Goal: Task Accomplishment & Management: Use online tool/utility

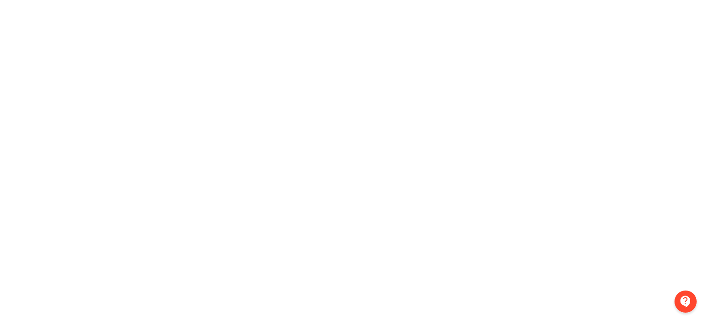
scroll to position [210, 0]
click at [15, 223] on div at bounding box center [352, 95] width 704 height 414
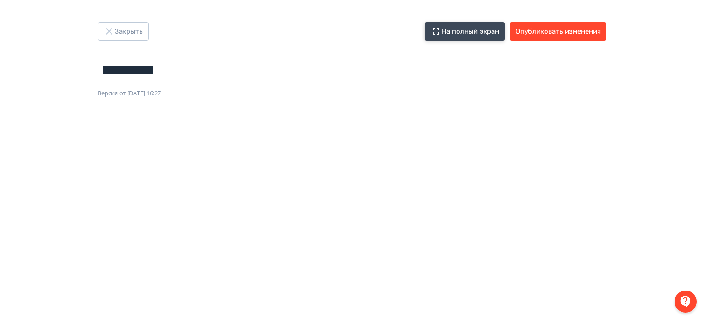
click at [482, 27] on button "На полный экран" at bounding box center [465, 31] width 80 height 18
click at [589, 34] on button "Опубликовать изменения" at bounding box center [558, 31] width 96 height 18
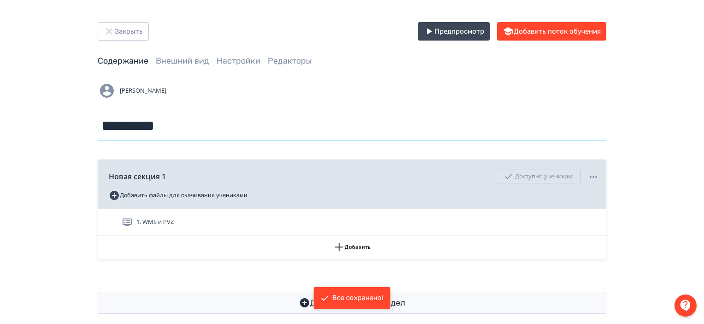
click at [477, 116] on input "*********" at bounding box center [352, 126] width 508 height 30
click at [350, 257] on button "Добавить" at bounding box center [352, 246] width 508 height 23
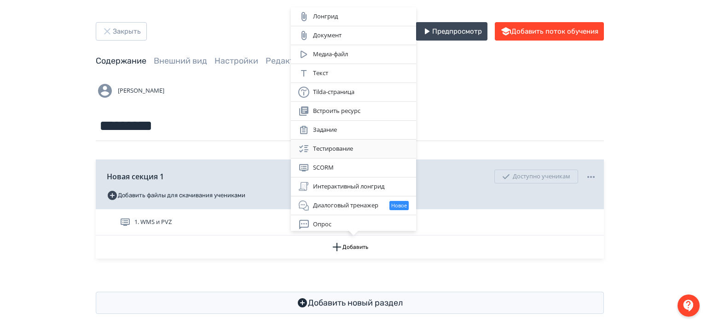
click at [368, 145] on div "Тестирование" at bounding box center [353, 148] width 111 height 11
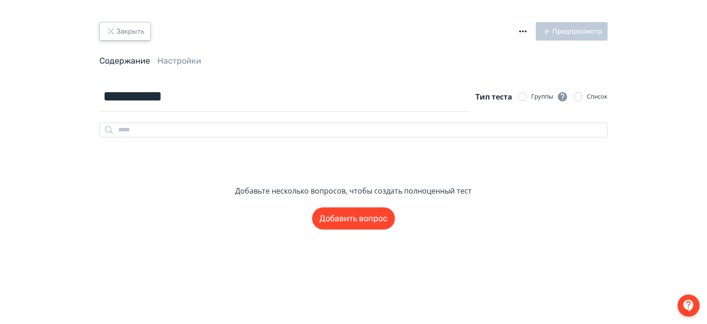
click at [137, 32] on button "Закрыть" at bounding box center [124, 31] width 51 height 18
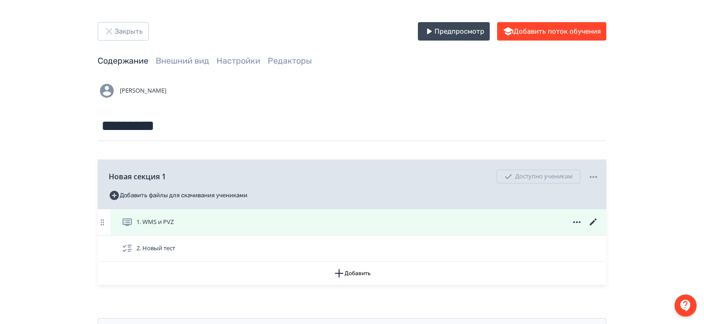
click at [595, 219] on icon at bounding box center [592, 221] width 7 height 7
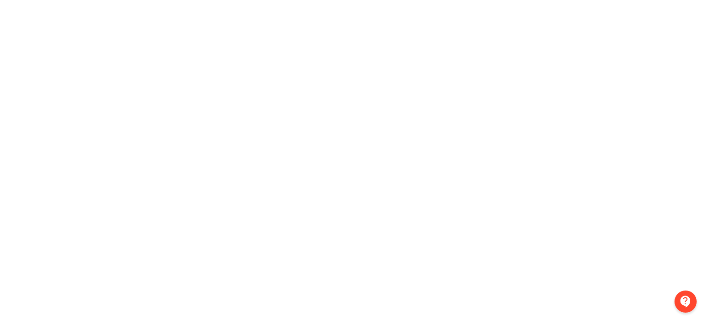
scroll to position [0, 2]
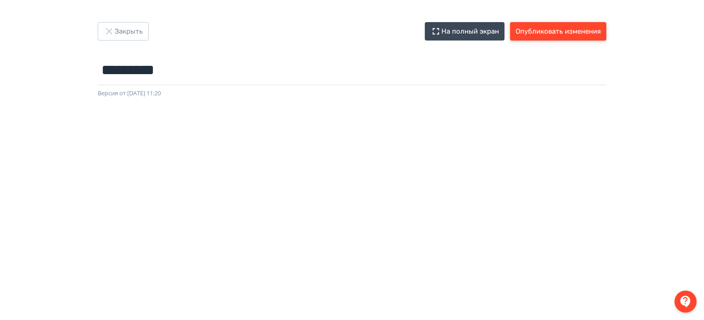
click at [571, 33] on button "Опубликовать изменения" at bounding box center [558, 31] width 96 height 18
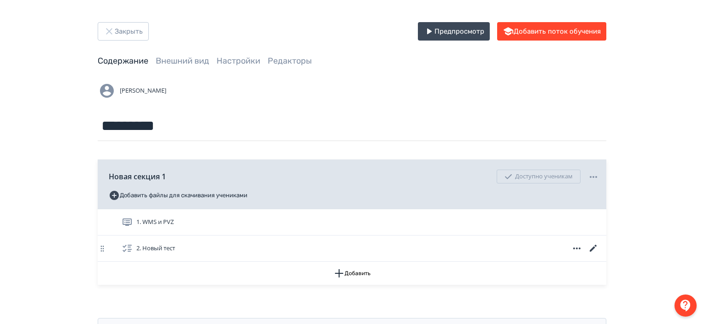
click at [593, 247] on icon at bounding box center [592, 248] width 7 height 7
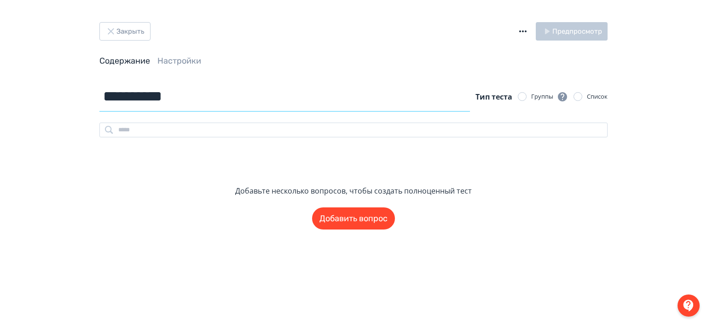
click at [155, 100] on input "**********" at bounding box center [284, 97] width 371 height 30
type input "**********"
click at [422, 248] on div "**********" at bounding box center [353, 162] width 707 height 324
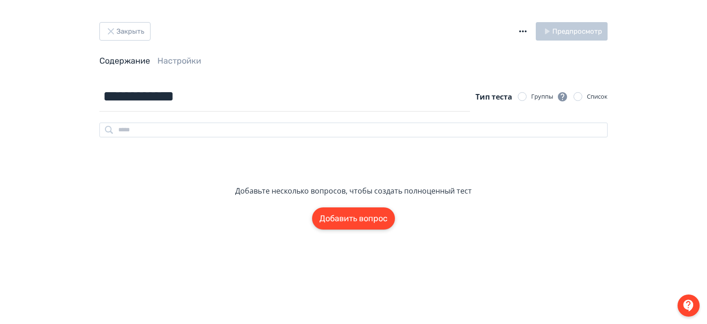
click at [377, 221] on button "Добавить вопрос" at bounding box center [353, 218] width 83 height 22
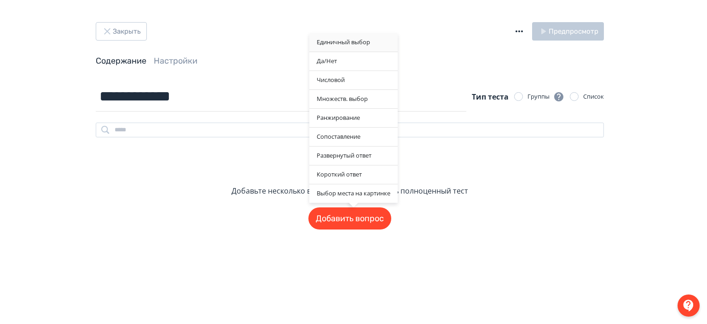
click at [372, 37] on div "Единичный выбор" at bounding box center [353, 42] width 88 height 18
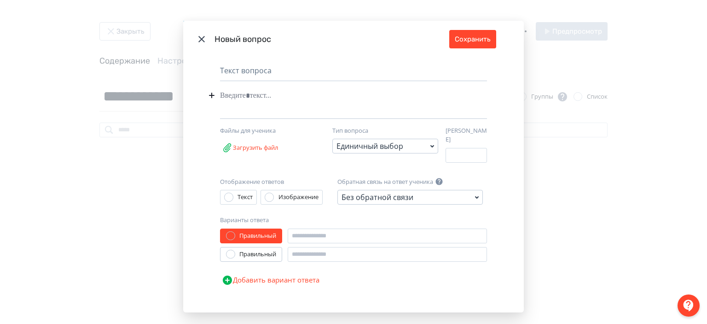
click at [296, 99] on div "Modal" at bounding box center [339, 95] width 239 height 17
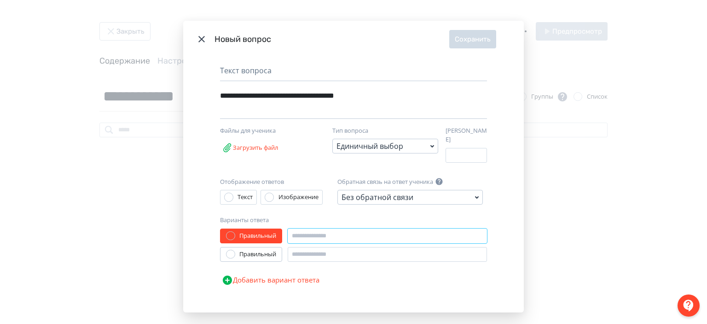
click at [325, 228] on input "Modal" at bounding box center [387, 235] width 199 height 15
type input "**********"
click at [319, 251] on input "Modal" at bounding box center [387, 254] width 199 height 15
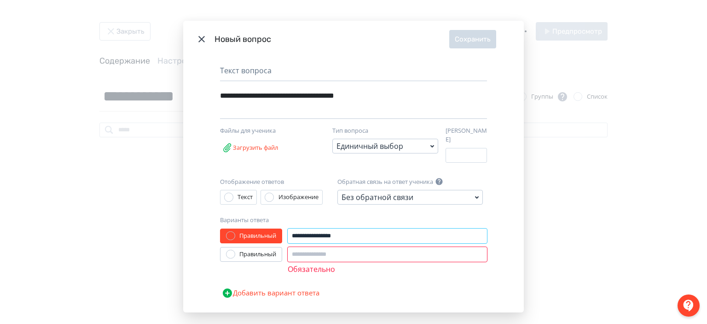
click at [292, 230] on input "**********" at bounding box center [387, 235] width 199 height 15
click at [309, 250] on input "Modal" at bounding box center [387, 254] width 199 height 15
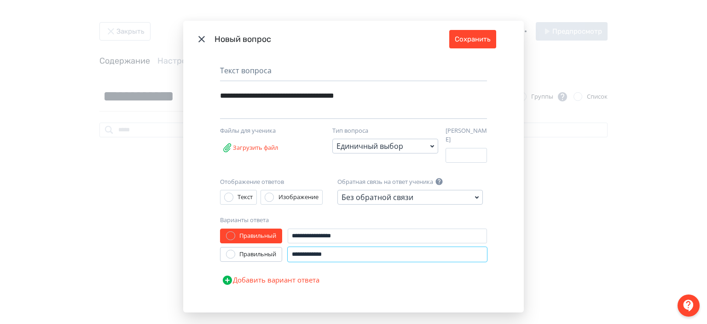
type input "**********"
click at [292, 272] on button "Добавить вариант ответа" at bounding box center [270, 280] width 101 height 18
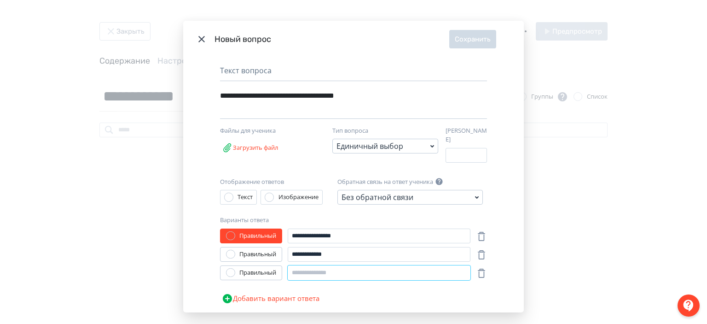
click at [309, 269] on input "Modal" at bounding box center [379, 272] width 183 height 15
type input "**********"
click at [245, 268] on div "Правильный" at bounding box center [257, 272] width 37 height 9
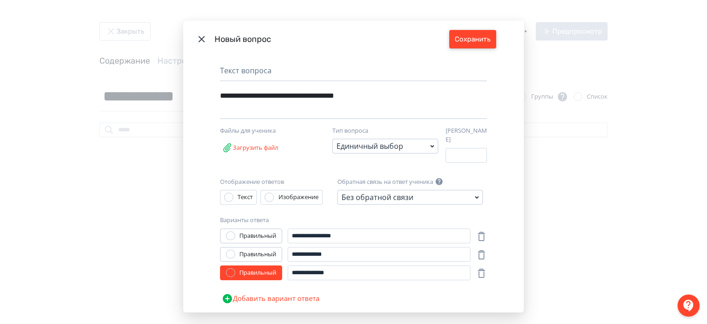
click at [472, 31] on button "Сохранить" at bounding box center [472, 39] width 47 height 18
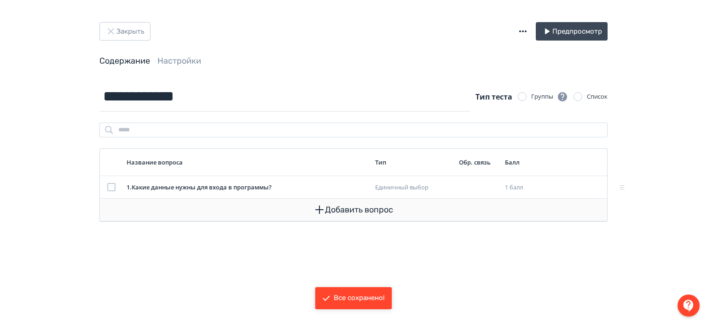
click at [374, 213] on button "Добавить вопрос" at bounding box center [353, 209] width 493 height 22
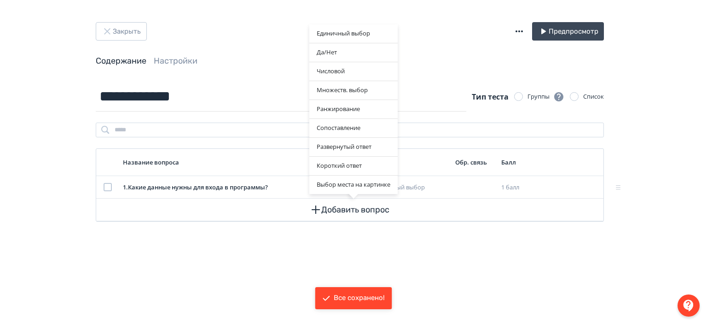
click at [277, 46] on div "Единичный выбор Да/[PERSON_NAME] Множеств. выбор Ранжирование Сопоставление Раз…" at bounding box center [353, 162] width 707 height 324
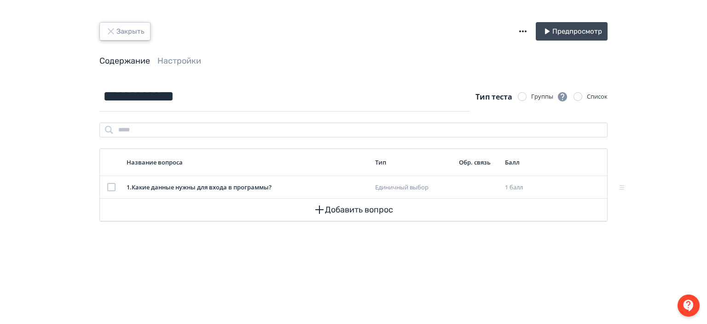
click at [139, 25] on button "Закрыть" at bounding box center [124, 31] width 51 height 18
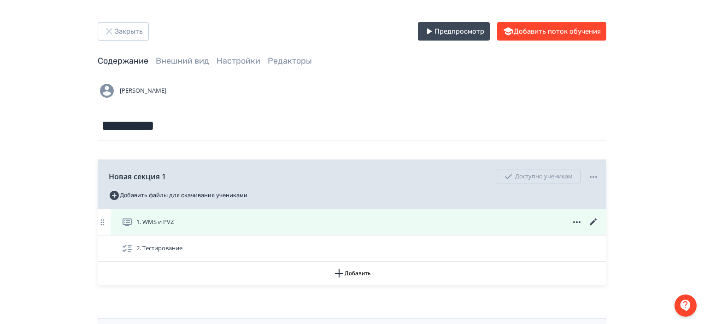
click at [473, 221] on div "1. WMS и PVZ" at bounding box center [360, 221] width 477 height 11
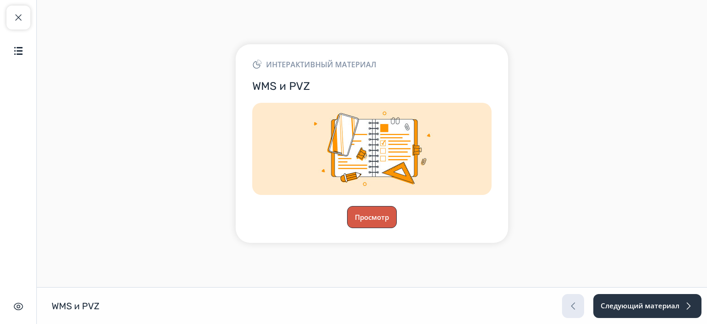
click at [384, 218] on button "Просмотр" at bounding box center [372, 217] width 50 height 22
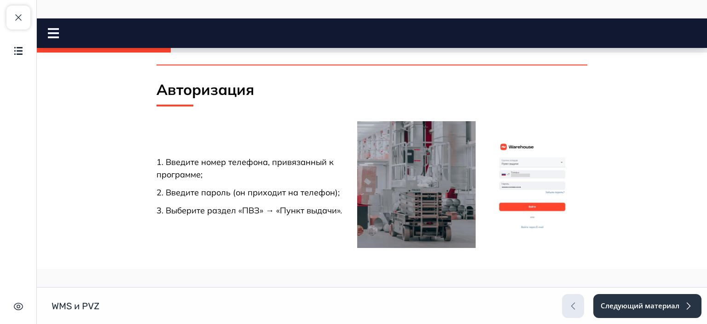
scroll to position [759, 0]
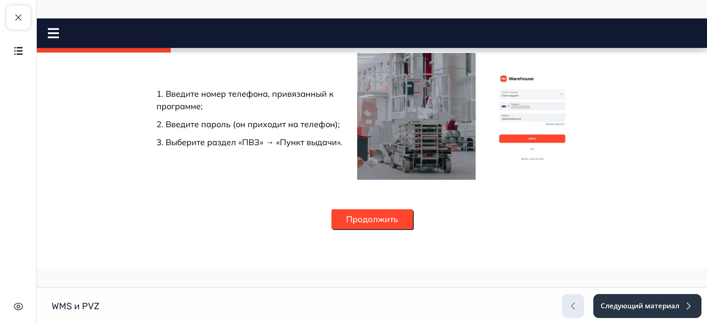
click at [357, 227] on button "Продолжить" at bounding box center [373, 219] width 82 height 20
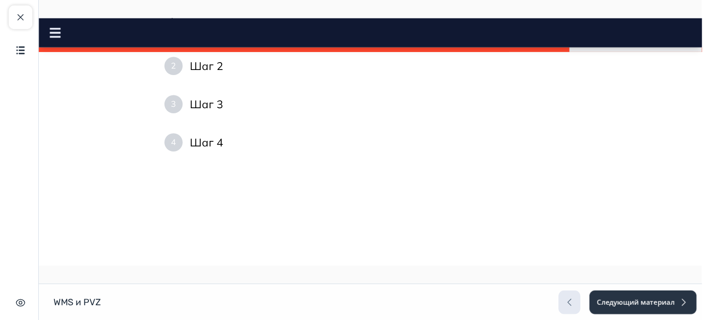
scroll to position [0, 0]
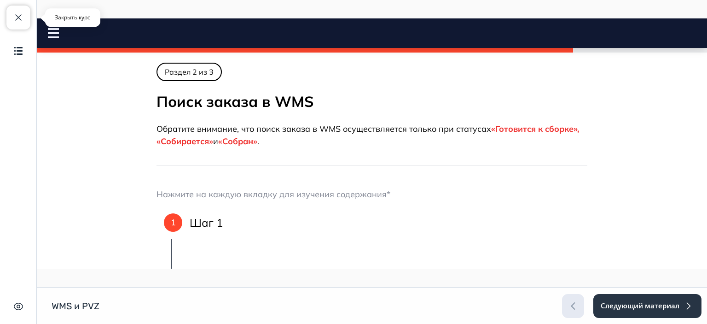
click at [11, 11] on button "Закрыть курс" at bounding box center [18, 18] width 24 height 24
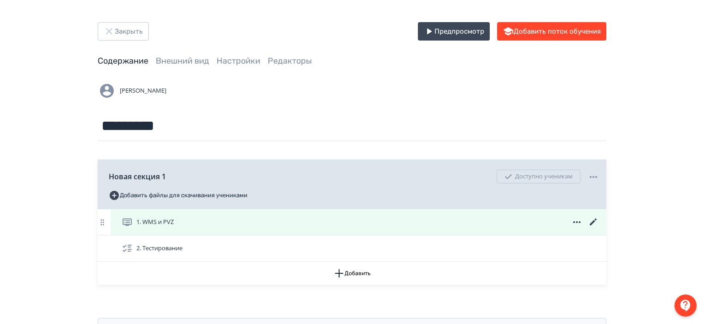
click at [591, 222] on icon at bounding box center [593, 221] width 11 height 11
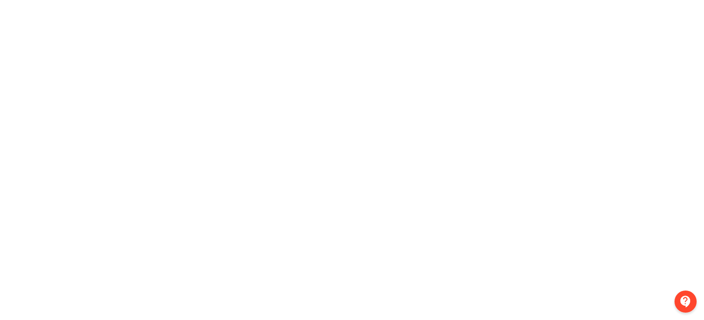
scroll to position [0, 2]
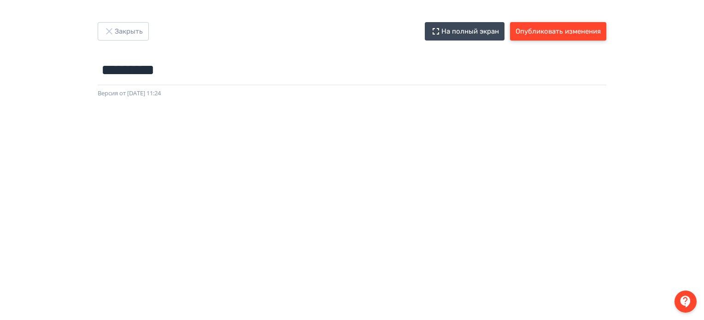
click at [584, 26] on button "Опубликовать изменения" at bounding box center [558, 31] width 96 height 18
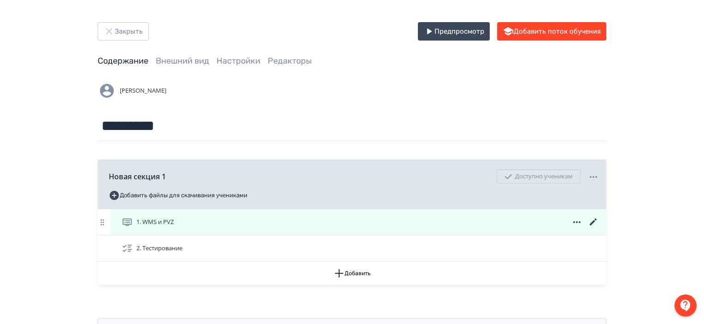
click at [514, 220] on div "1. WMS и PVZ" at bounding box center [360, 221] width 477 height 11
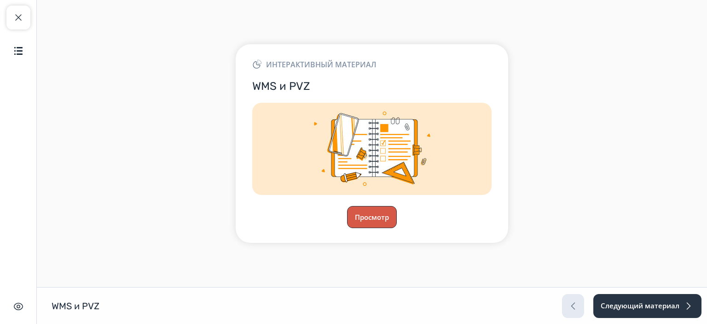
click at [368, 213] on button "Просмотр" at bounding box center [372, 217] width 50 height 22
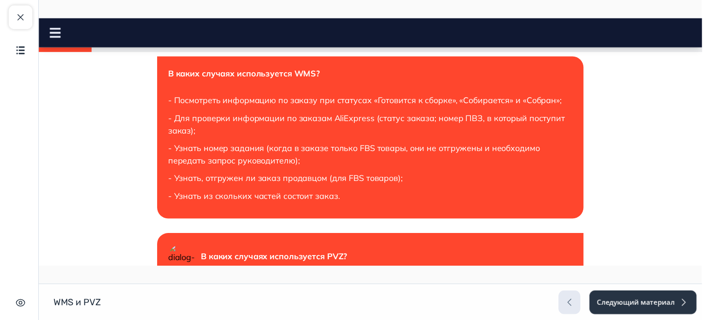
scroll to position [344, 0]
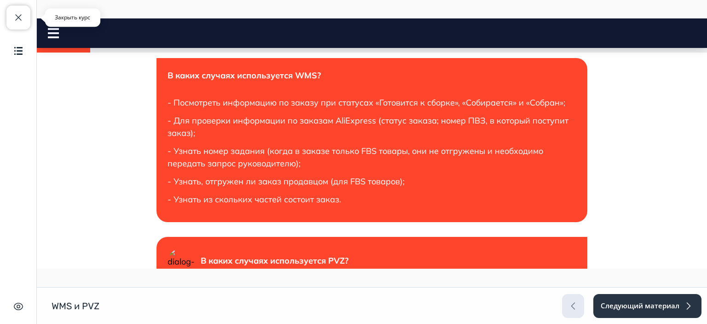
click at [16, 14] on span "button" at bounding box center [18, 17] width 11 height 11
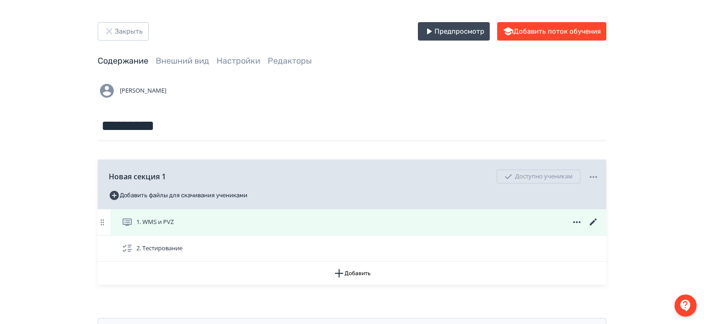
click at [594, 221] on icon at bounding box center [592, 221] width 7 height 7
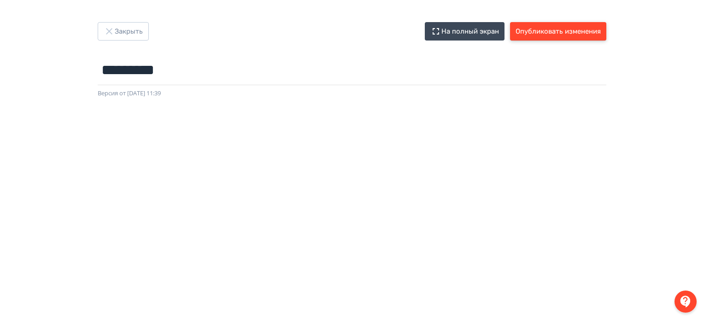
click at [578, 38] on button "Опубликовать изменения" at bounding box center [558, 31] width 96 height 18
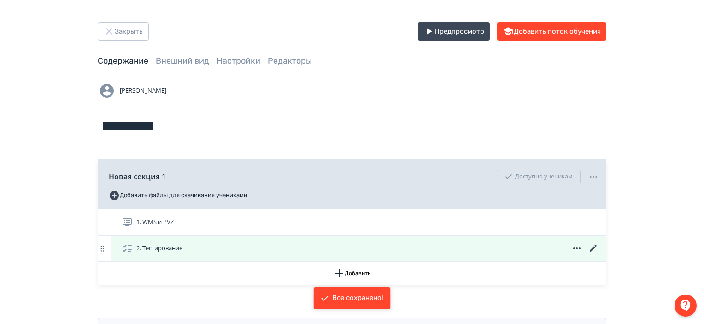
click at [411, 239] on div "2. Тестирование" at bounding box center [359, 248] width 496 height 26
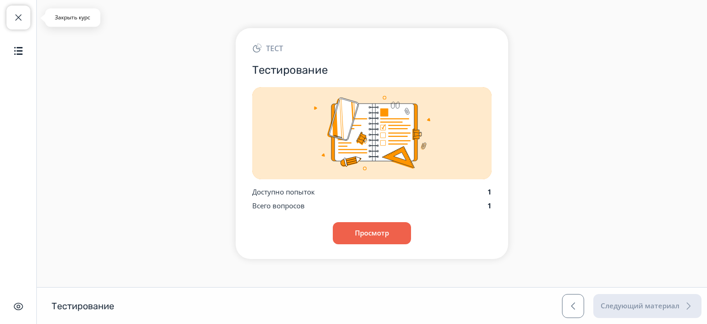
click at [24, 19] on button "Закрыть курс" at bounding box center [18, 18] width 24 height 24
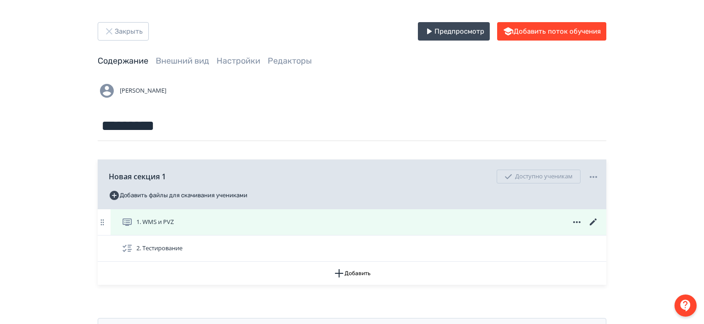
click at [266, 227] on div "1. WMS и PVZ" at bounding box center [360, 221] width 477 height 11
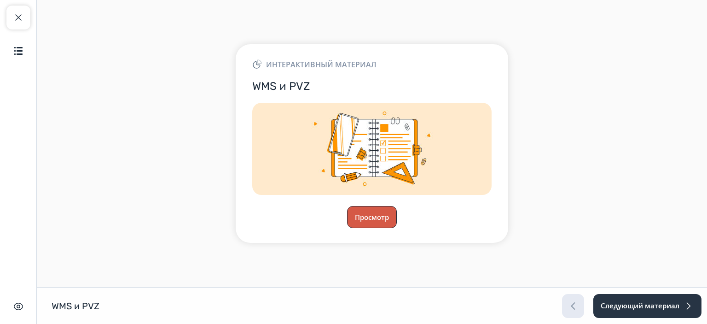
click at [356, 223] on button "Просмотр" at bounding box center [372, 217] width 50 height 22
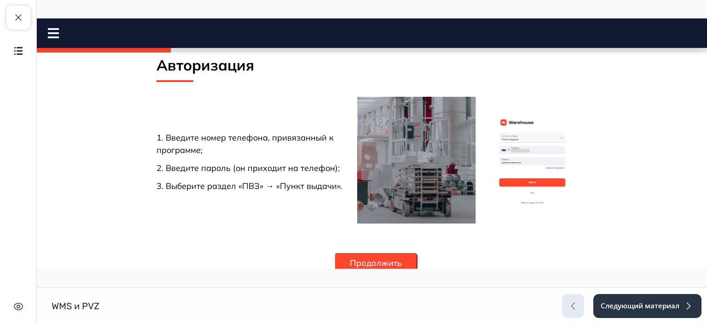
scroll to position [741, 0]
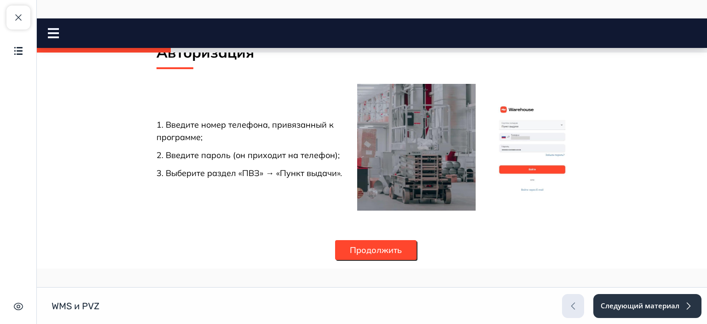
click at [370, 246] on button "Продолжить" at bounding box center [376, 250] width 82 height 20
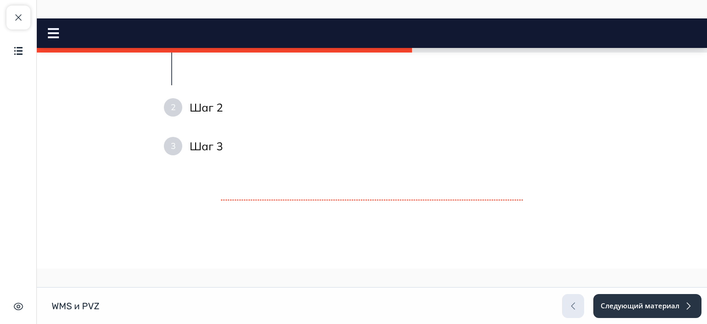
scroll to position [906, 0]
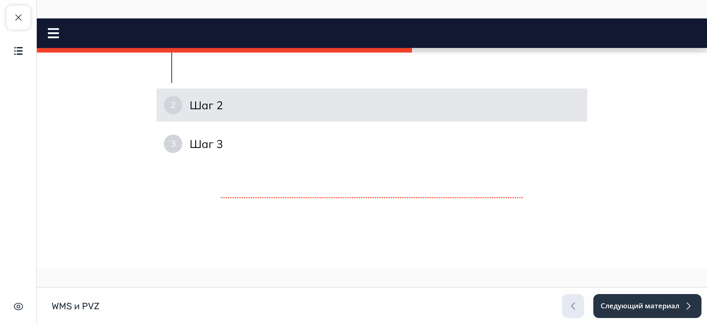
click at [330, 122] on div "2 Шаг 2" at bounding box center [372, 104] width 431 height 33
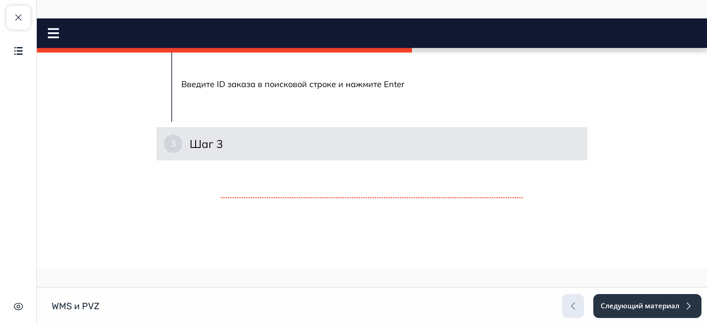
click at [311, 160] on div "3 Шаг 3" at bounding box center [372, 143] width 431 height 33
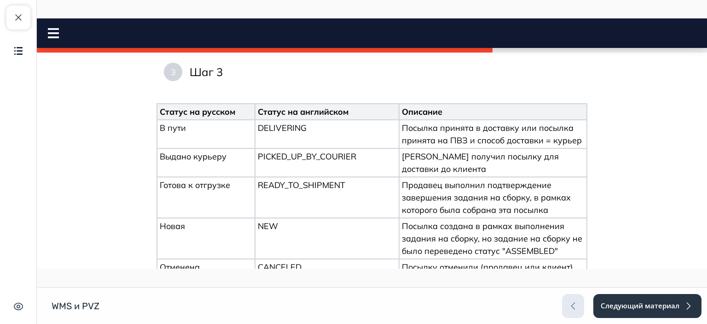
scroll to position [1295, 0]
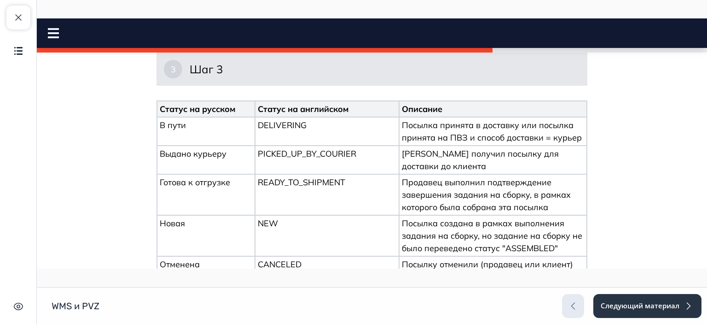
click at [274, 86] on div "3 Шаг 3" at bounding box center [372, 68] width 431 height 33
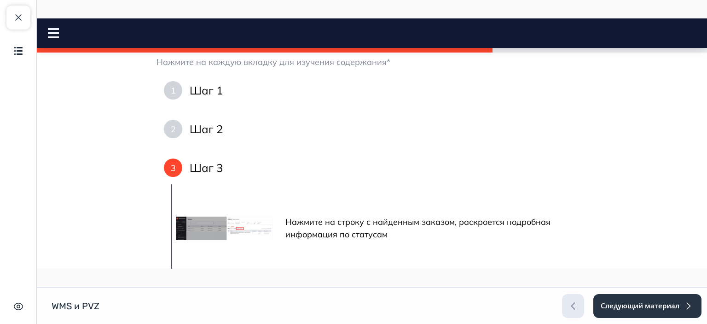
scroll to position [1098, 0]
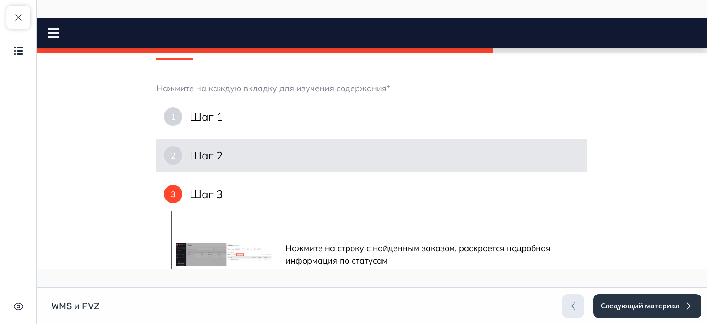
click at [266, 172] on div "2 Шаг 2" at bounding box center [372, 155] width 431 height 33
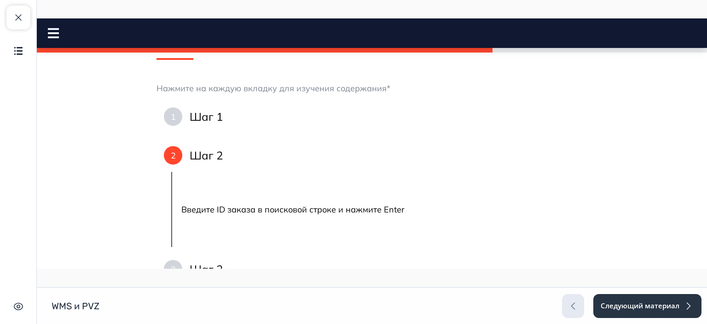
scroll to position [1179, 0]
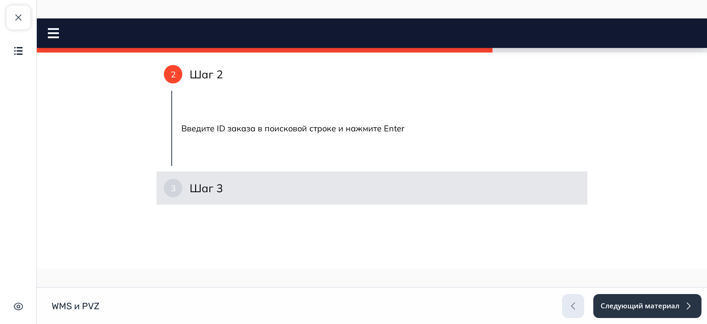
click at [271, 204] on div "3 Шаг 3" at bounding box center [372, 187] width 431 height 33
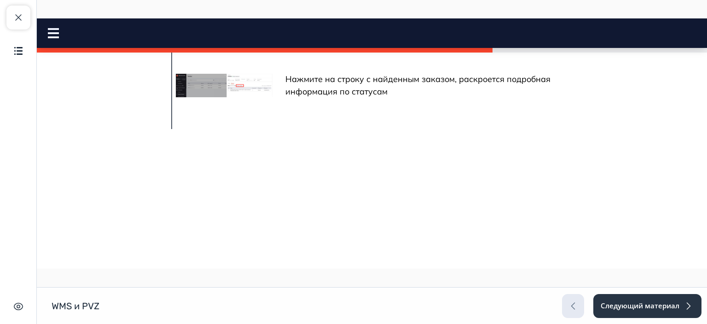
scroll to position [1279, 0]
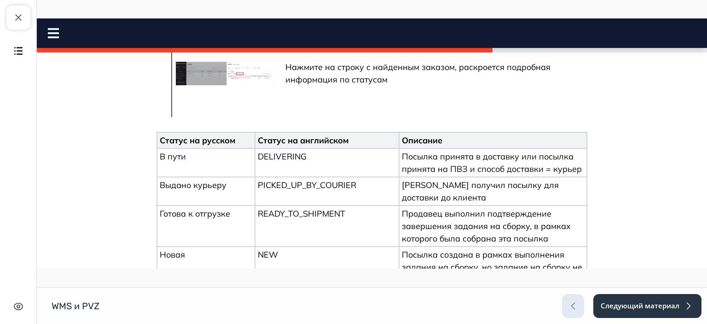
click at [241, 85] on img at bounding box center [224, 73] width 97 height 23
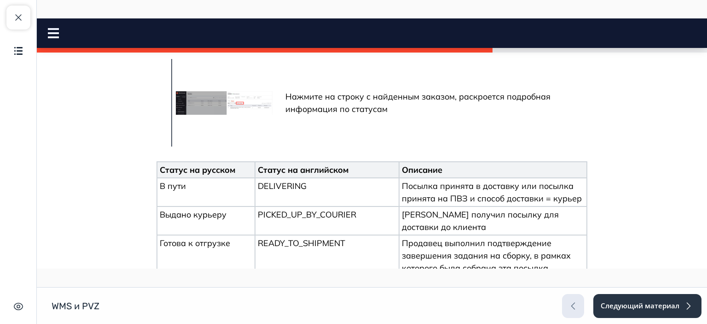
scroll to position [1249, 0]
click at [229, 115] on img at bounding box center [224, 103] width 97 height 23
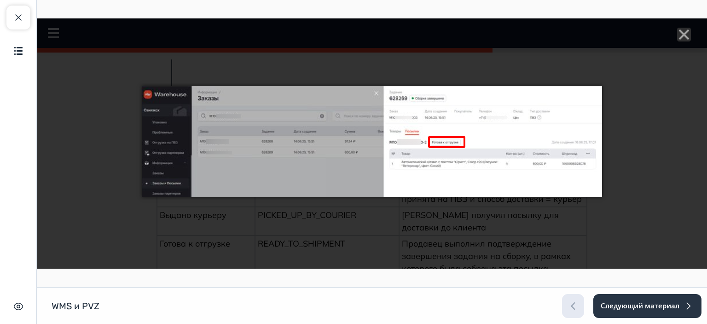
click at [680, 38] on line "Close" at bounding box center [684, 34] width 9 height 9
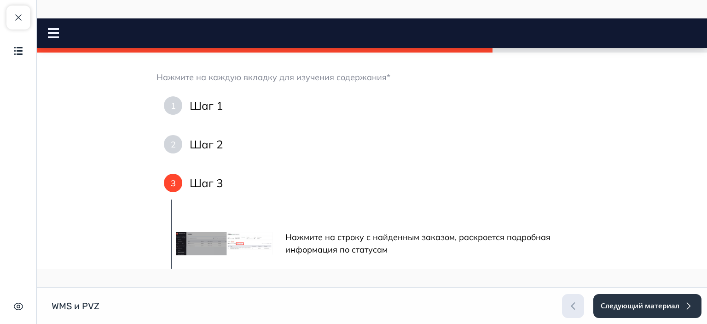
scroll to position [1103, 0]
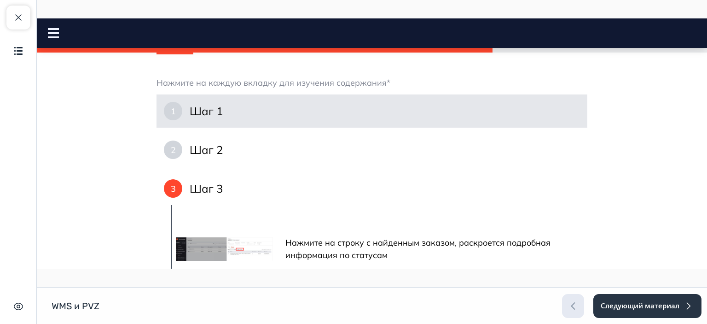
click at [274, 128] on div "1 Шаг 1" at bounding box center [372, 110] width 431 height 33
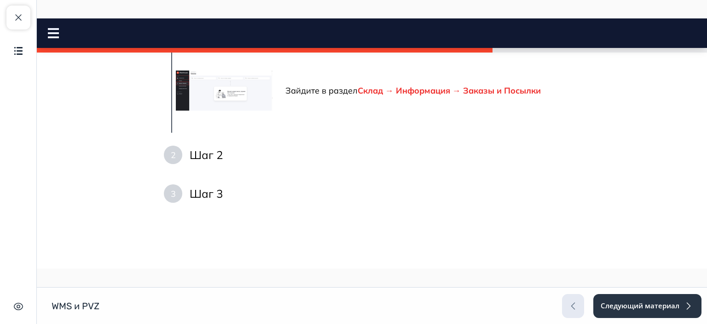
scroll to position [1183, 0]
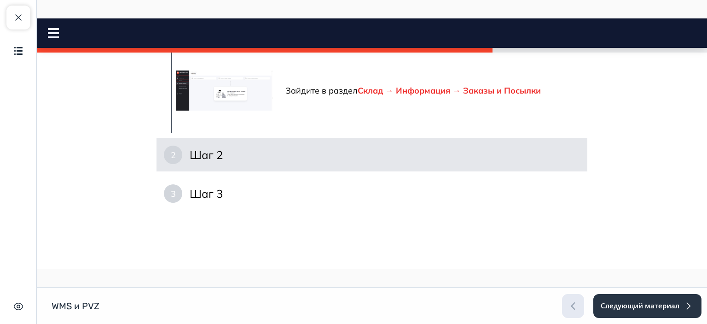
click at [297, 171] on div "2 Шаг 2" at bounding box center [372, 154] width 431 height 33
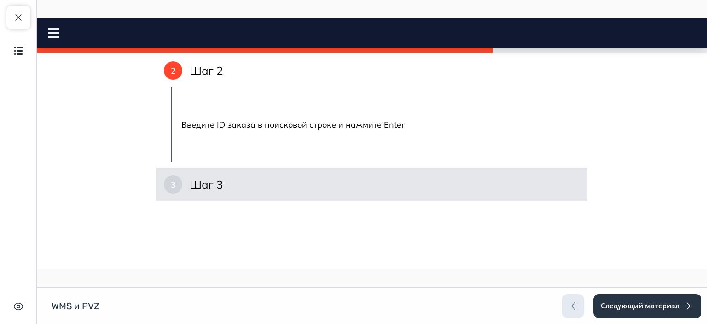
click at [299, 201] on div "3 Шаг 3" at bounding box center [372, 184] width 431 height 33
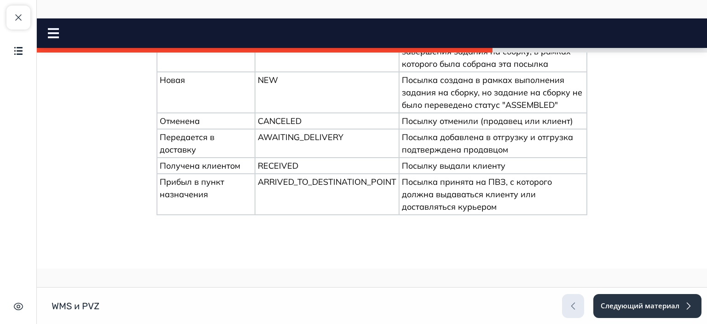
scroll to position [1451, 0]
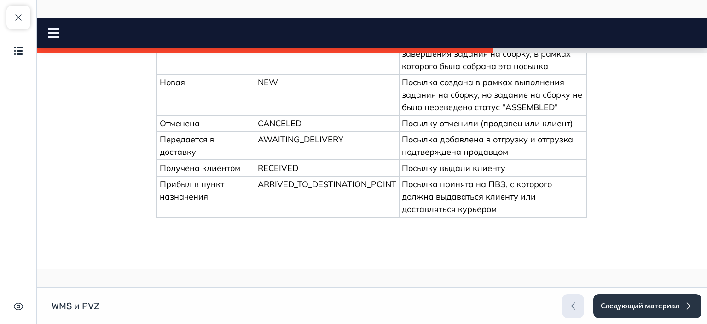
click at [469, 304] on div "WMS и PVZ WMS и PVZ Следующий материал" at bounding box center [353, 305] width 707 height 37
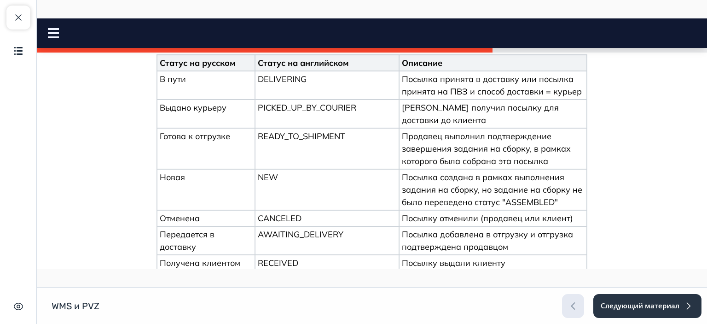
scroll to position [1357, 0]
click at [214, 113] on p "Выдано курьеру" at bounding box center [206, 106] width 93 height 12
copy p "Выдано курьеру"
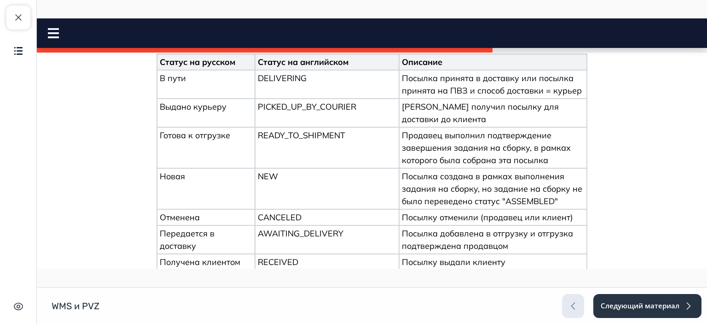
click at [418, 125] on p "[PERSON_NAME] получил посылку для доставки до клиента" at bounding box center [493, 112] width 182 height 25
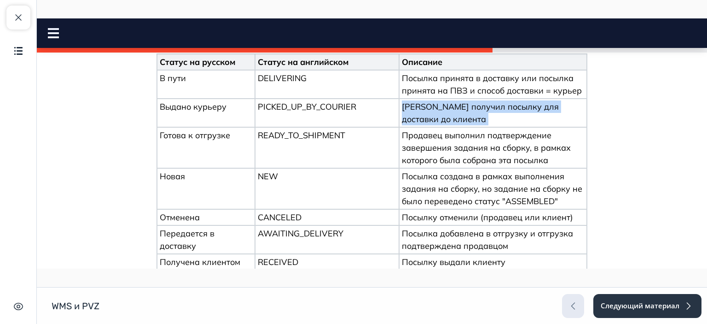
click at [418, 125] on p "[PERSON_NAME] получил посылку для доставки до клиента" at bounding box center [493, 112] width 182 height 25
copy p "[PERSON_NAME] получил посылку для доставки до клиента"
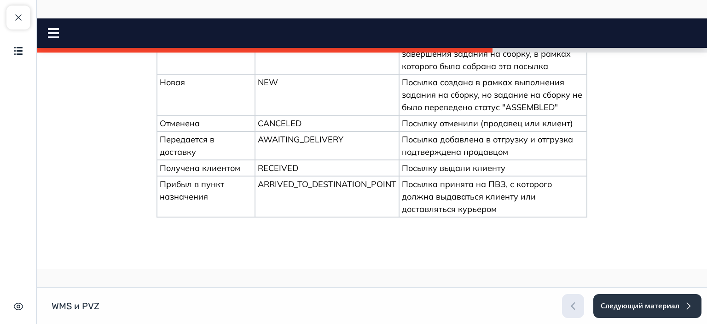
scroll to position [1452, 0]
click at [214, 174] on p "Получена клиентом" at bounding box center [206, 167] width 93 height 12
copy p "Получена клиентом"
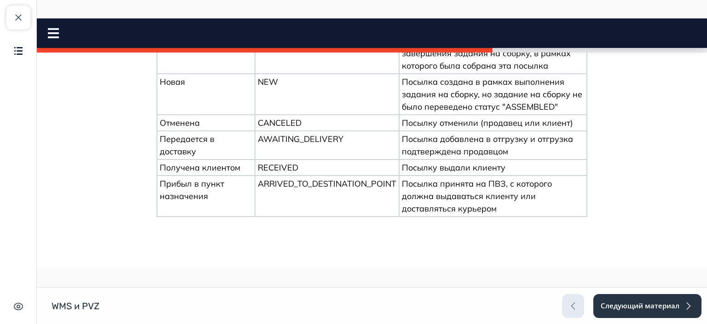
click at [455, 174] on p "Посылку выдали клиенту" at bounding box center [493, 167] width 182 height 12
copy p "Посылку выдали клиенту"
click at [187, 202] on p "Прибыл в пункт назначения" at bounding box center [206, 189] width 93 height 25
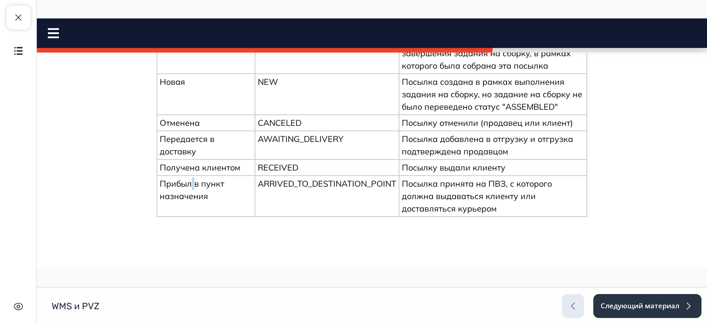
click at [187, 202] on p "Прибыл в пункт назначения" at bounding box center [206, 189] width 93 height 25
copy p "Прибыл в пункт назначения"
click at [457, 204] on p "Посылка принята на ПВЗ, с которого должна выдаваться клиенту или доставляться к…" at bounding box center [493, 195] width 182 height 37
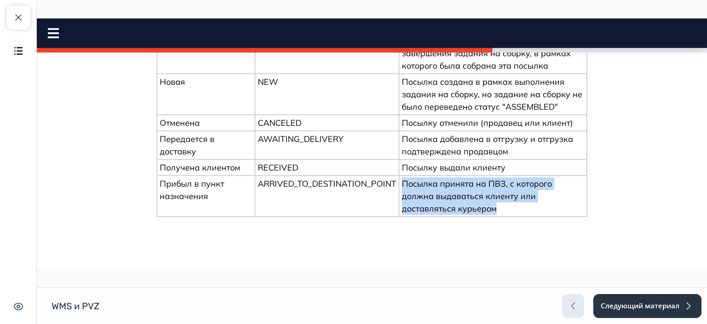
click at [457, 204] on p "Посылка принята на ПВЗ, с которого должна выдаваться клиенту или доставляться к…" at bounding box center [493, 195] width 182 height 37
copy div "Посылка принята на ПВЗ, с которого должна выдаваться клиенту или доставляться к…"
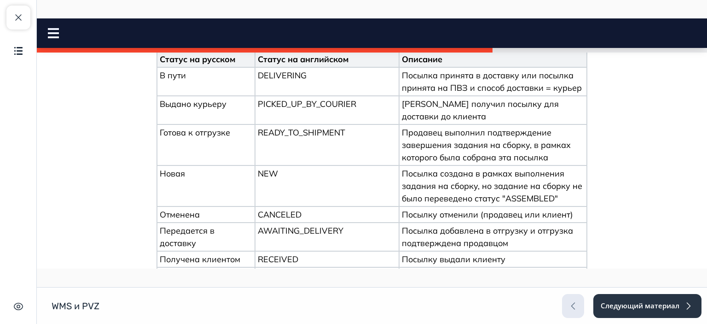
scroll to position [1361, 0]
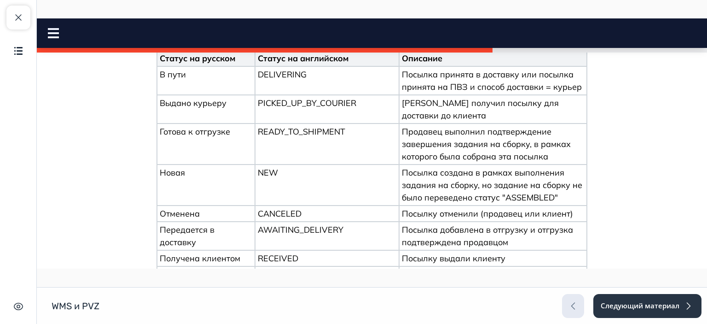
click at [166, 81] on p "В пути" at bounding box center [206, 74] width 93 height 12
copy p "В пути"
click at [503, 93] on p "Посылка принята в доставку или посылка принята на ПВЗ и способ доставки = курьер" at bounding box center [493, 80] width 182 height 25
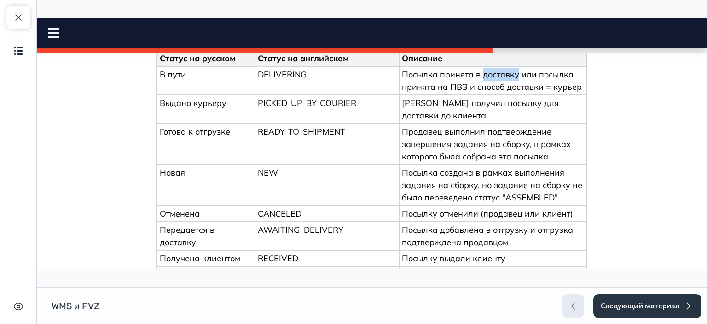
click at [503, 93] on p "Посылка принята в доставку или посылка принята на ПВЗ и способ доставки = курьер" at bounding box center [493, 80] width 182 height 25
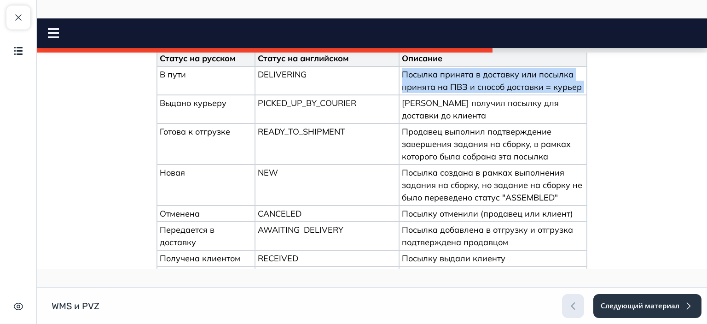
click at [503, 93] on p "Посылка принята в доставку или посылка принята на ПВЗ и способ доставки = курьер" at bounding box center [493, 80] width 182 height 25
copy p "Посылка принята в доставку или посылка принята на ПВЗ и способ доставки = курьер"
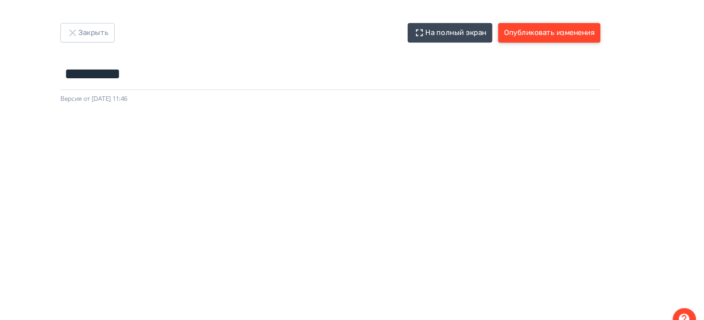
click at [557, 33] on button "Опубликовать изменения" at bounding box center [558, 31] width 96 height 18
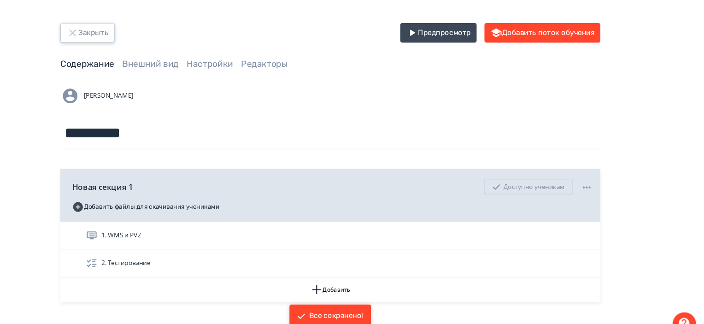
click at [117, 29] on button "Закрыть" at bounding box center [123, 31] width 51 height 18
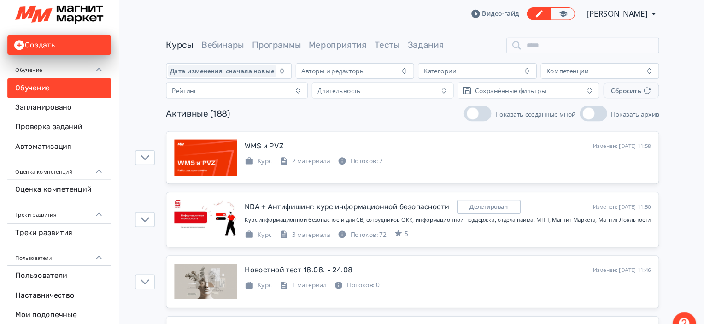
click at [461, 112] on div "Активные (188) Показать созданные мной Показать архив" at bounding box center [429, 107] width 464 height 15
